Goal: Find specific page/section: Find specific page/section

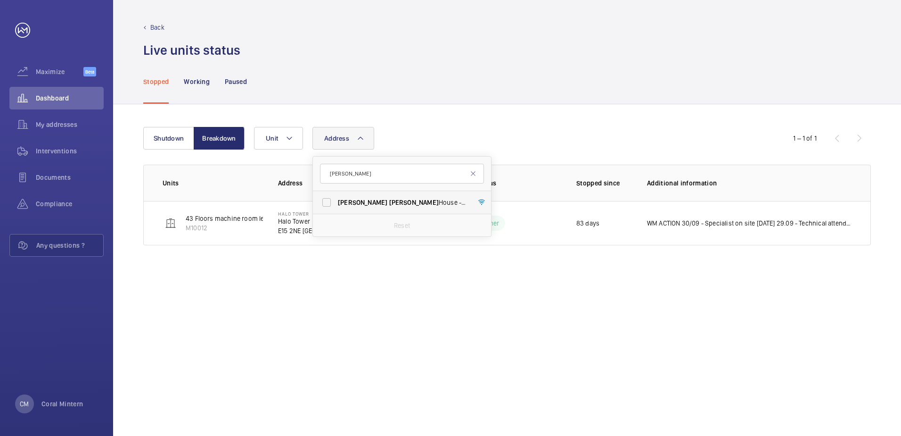
type input "[PERSON_NAME]"
click at [461, 203] on span "[PERSON_NAME]" at bounding box center [485, 202] width 49 height 8
click at [393, 201] on span "[PERSON_NAME] House - [PERSON_NAME][GEOGRAPHIC_DATA]" at bounding box center [403, 202] width 130 height 9
click at [336, 201] on input "[PERSON_NAME] House - [PERSON_NAME][GEOGRAPHIC_DATA]" at bounding box center [326, 202] width 19 height 19
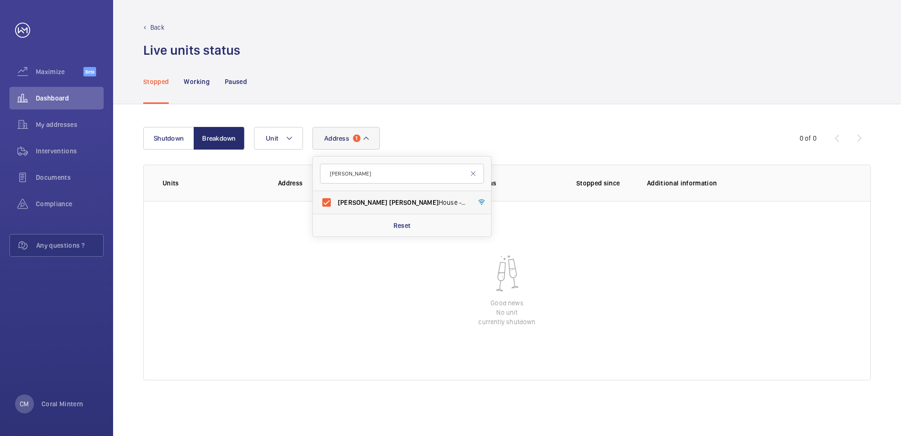
click at [404, 195] on label "[PERSON_NAME] House - [PERSON_NAME][GEOGRAPHIC_DATA]" at bounding box center [395, 202] width 164 height 23
click at [336, 195] on input "[PERSON_NAME] House - [PERSON_NAME][GEOGRAPHIC_DATA]" at bounding box center [326, 202] width 19 height 19
checkbox input "false"
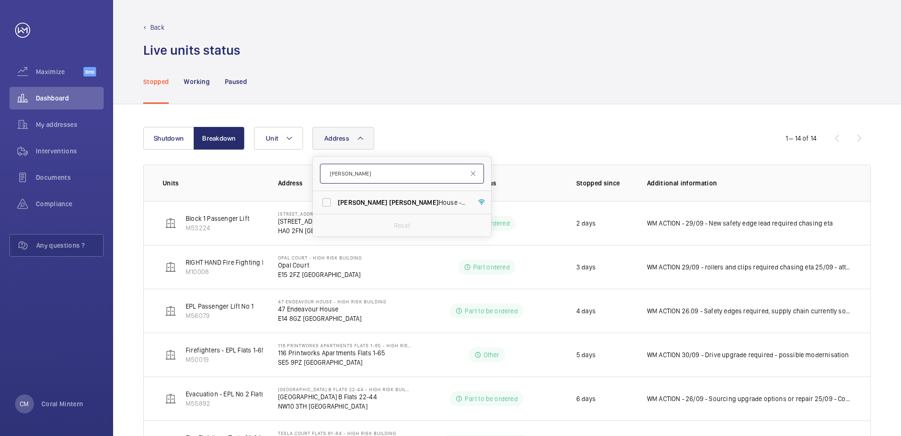
drag, startPoint x: 367, startPoint y: 173, endPoint x: 341, endPoint y: 169, distance: 26.3
click at [328, 171] on input "[PERSON_NAME]" at bounding box center [402, 174] width 164 height 20
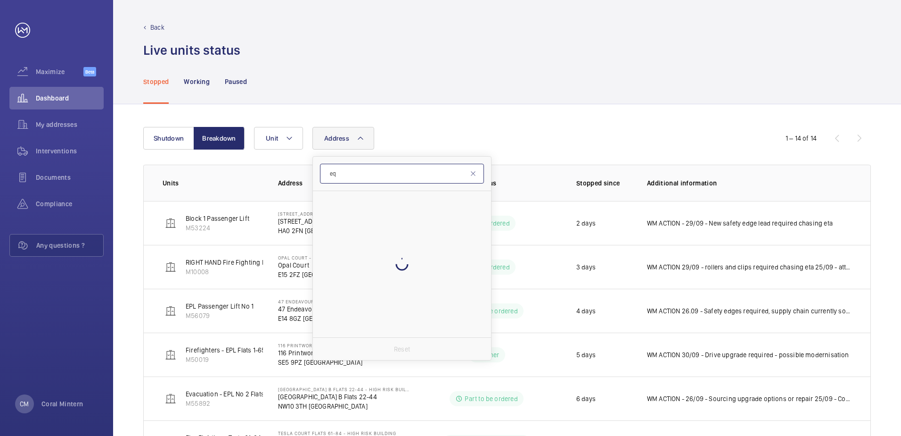
type input "e"
type input "sw9 0aq"
